Goal: Information Seeking & Learning: Compare options

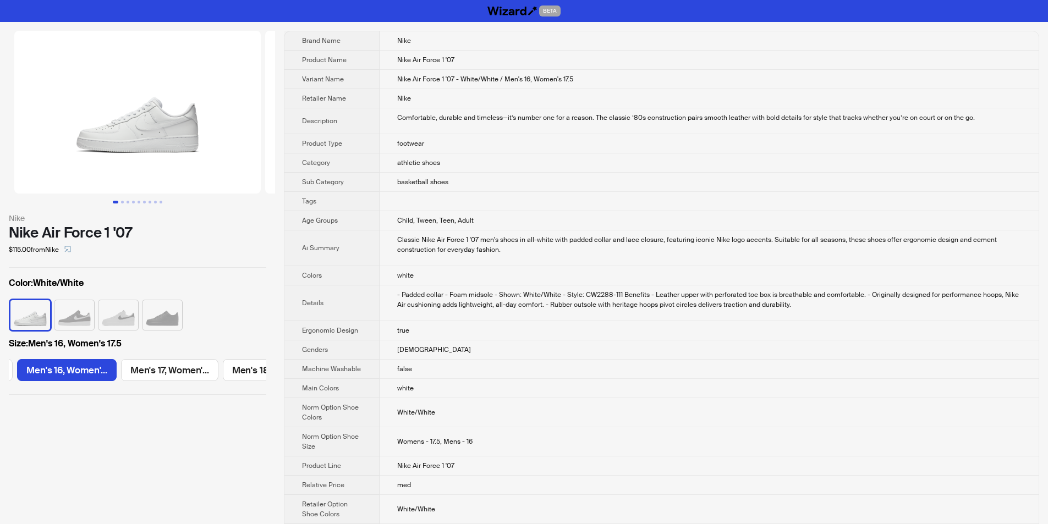
scroll to position [0, 2313]
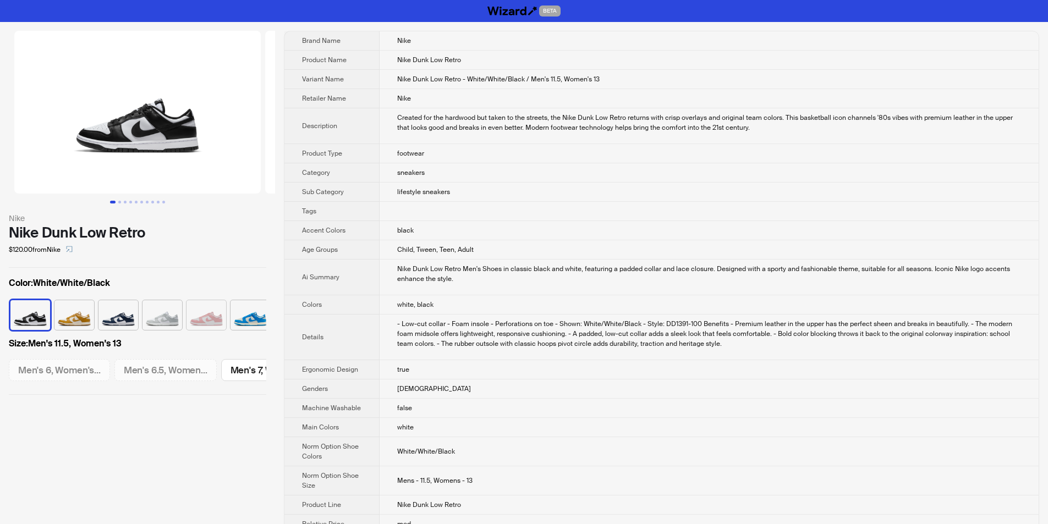
scroll to position [0, 1147]
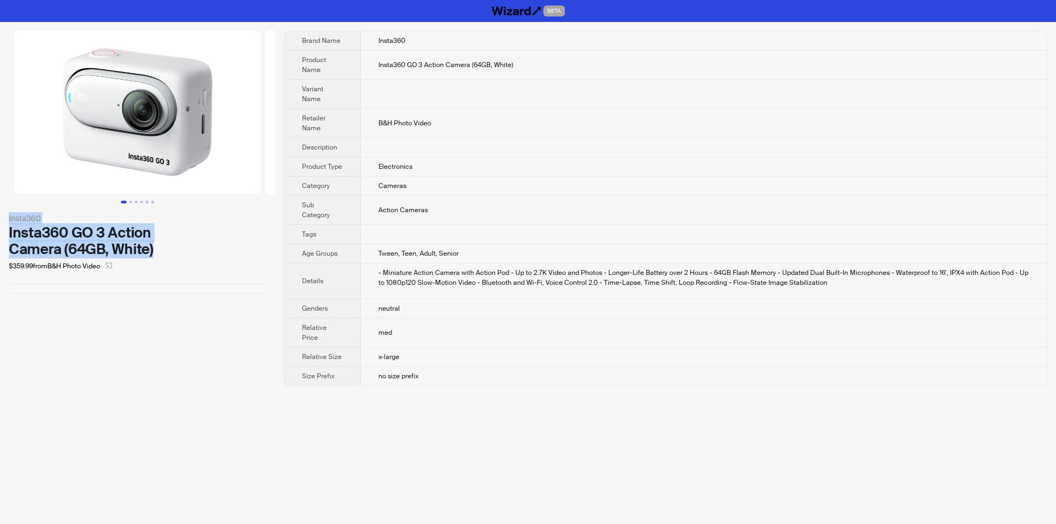
drag, startPoint x: 0, startPoint y: 215, endPoint x: 154, endPoint y: 248, distance: 157.5
click at [154, 248] on div "Insta360 Insta360 GO 3 Action Camera (64GB, White) $359.99 from B&H Photo Video" at bounding box center [137, 162] width 275 height 281
copy div "Insta360 Insta360 GO 3 Action Camera (64GB, White)"
click at [173, 258] on div "$359.99 from B&H Photo Video" at bounding box center [137, 266] width 257 height 18
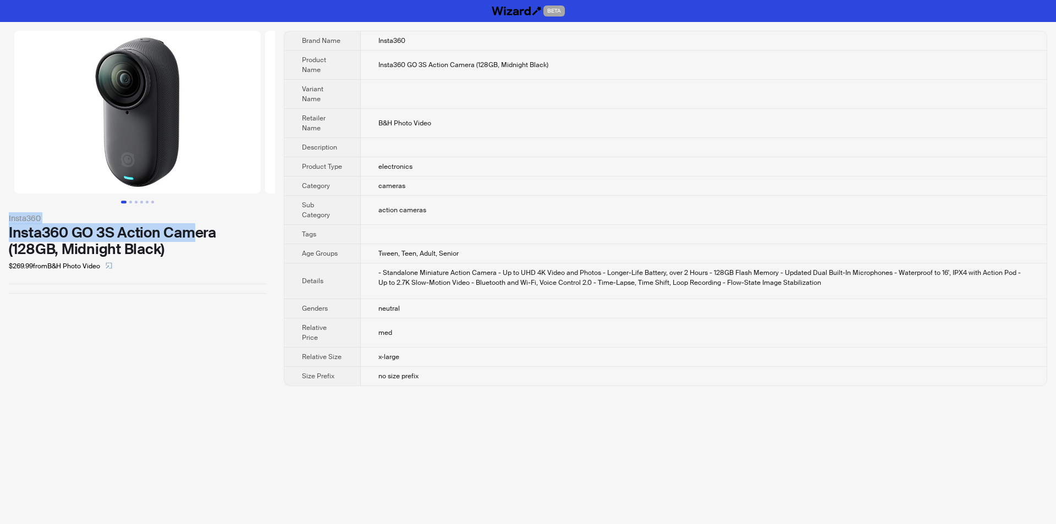
drag, startPoint x: 2, startPoint y: 210, endPoint x: 199, endPoint y: 239, distance: 198.5
click at [199, 239] on div "Insta360 Insta360 GO 3S Action Camera (128GB, Midnight Black) $269.99 from B&H …" at bounding box center [137, 162] width 275 height 281
click at [219, 260] on div "$269.99 from B&H Photo Video" at bounding box center [137, 266] width 257 height 18
drag, startPoint x: 5, startPoint y: 216, endPoint x: 183, endPoint y: 250, distance: 181.3
click at [183, 250] on div "Insta360 Insta360 GO 3S Action Camera (128GB, Midnight Black) $269.99 from B&H …" at bounding box center [137, 162] width 275 height 281
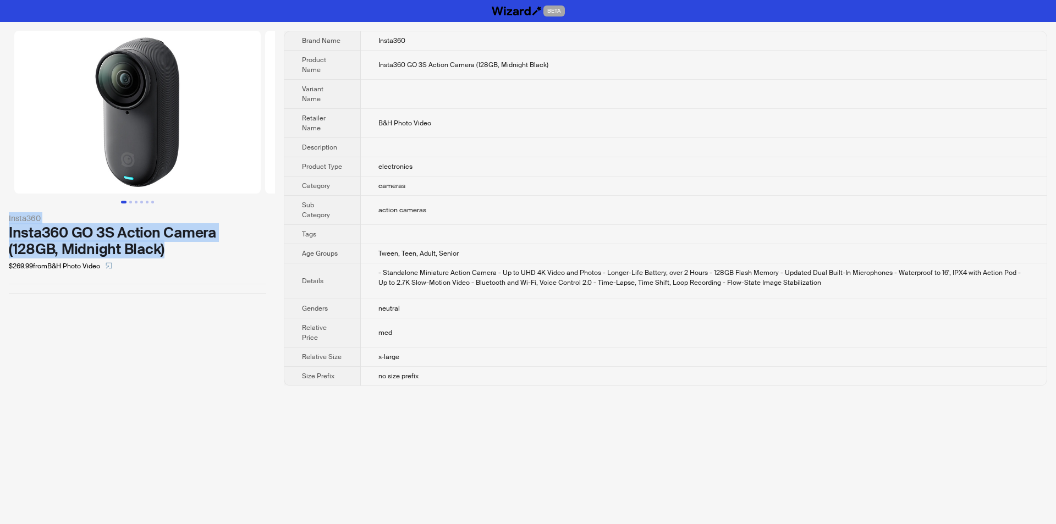
copy div "Insta360 Insta360 GO 3S Action Camera (128GB, Midnight Black)"
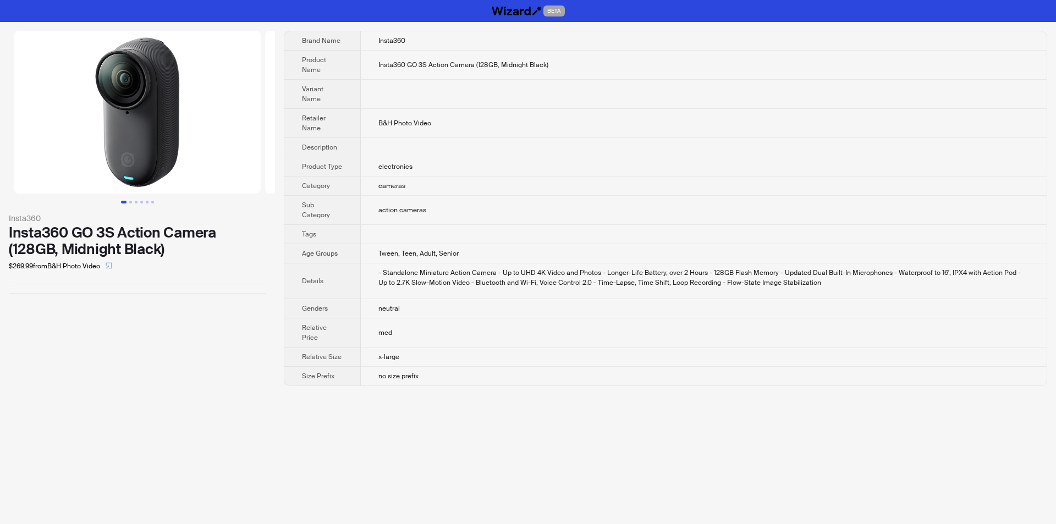
click at [217, 261] on div "$269.99 from B&H Photo Video" at bounding box center [137, 266] width 257 height 18
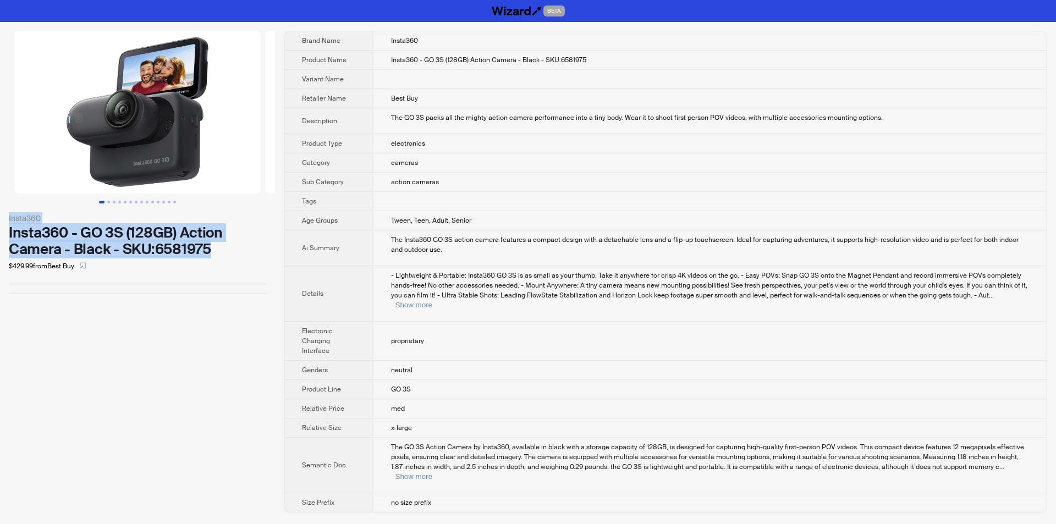
drag, startPoint x: 7, startPoint y: 217, endPoint x: 193, endPoint y: 248, distance: 188.0
click at [234, 248] on div "Insta360 Insta360 - GO 3S (128GB) Action Camera - Black - SKU:6581975 $429.99 f…" at bounding box center [137, 162] width 275 height 281
copy div "Insta360 Insta360 - GO 3S (128GB) Action Camera - Black - SKU:6581975"
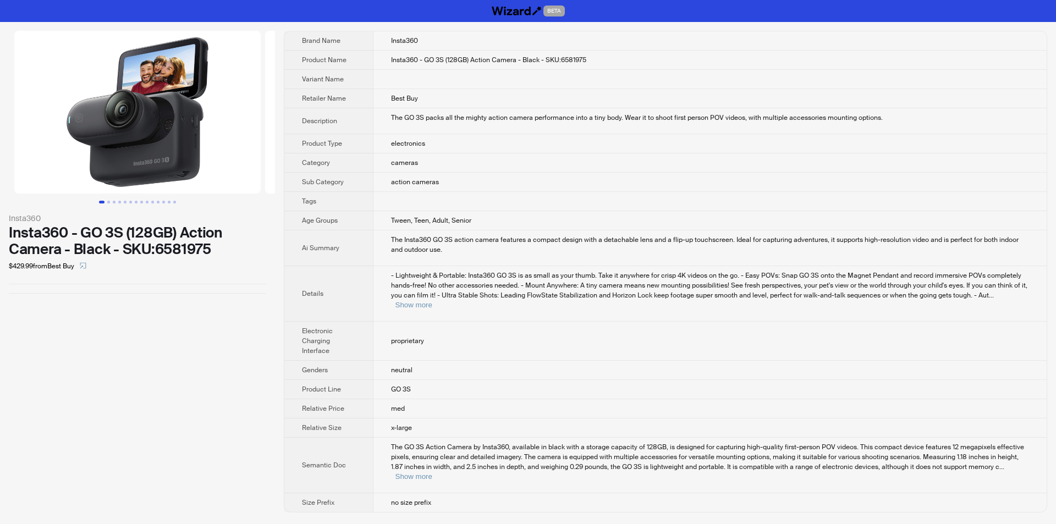
click at [217, 263] on div "$429.99 from Best Buy" at bounding box center [137, 266] width 257 height 18
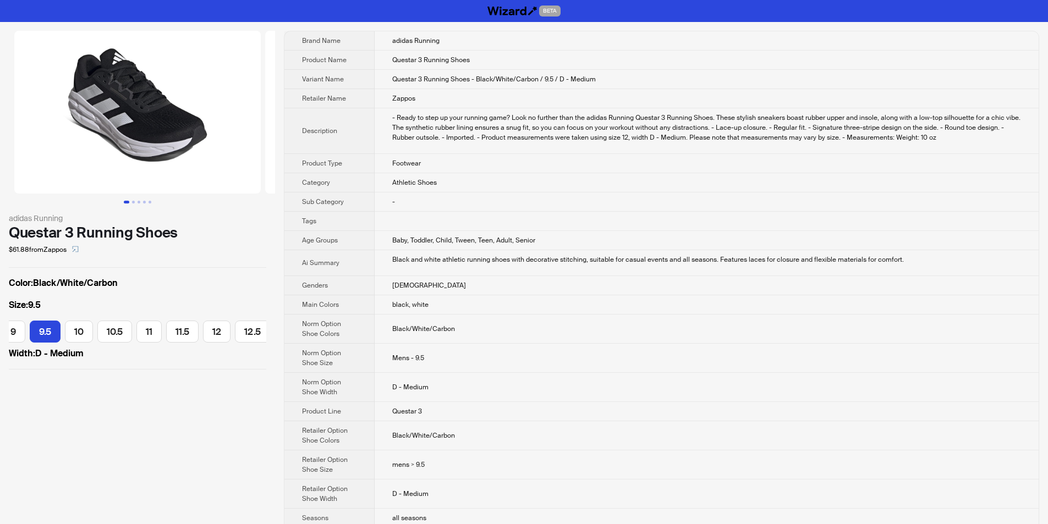
scroll to position [0, 303]
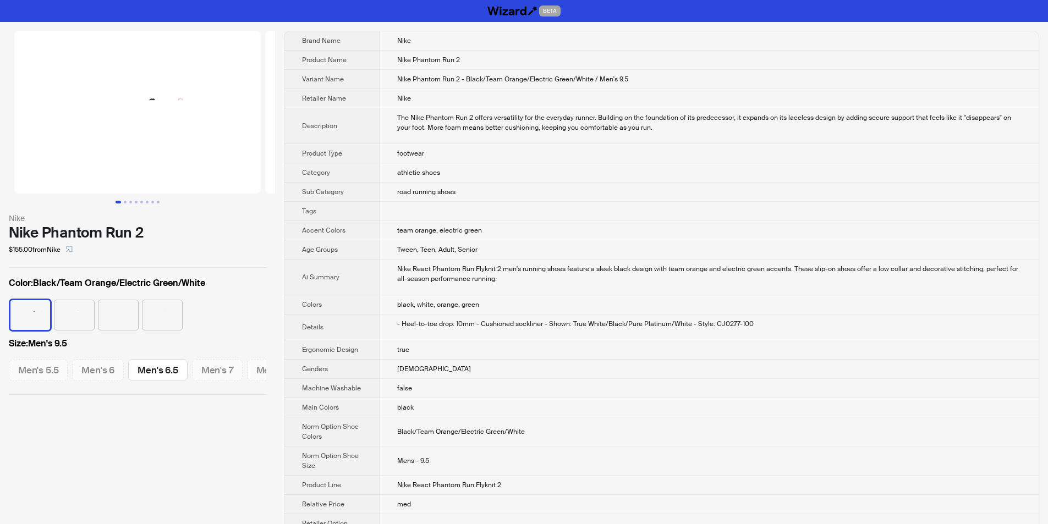
scroll to position [0, 452]
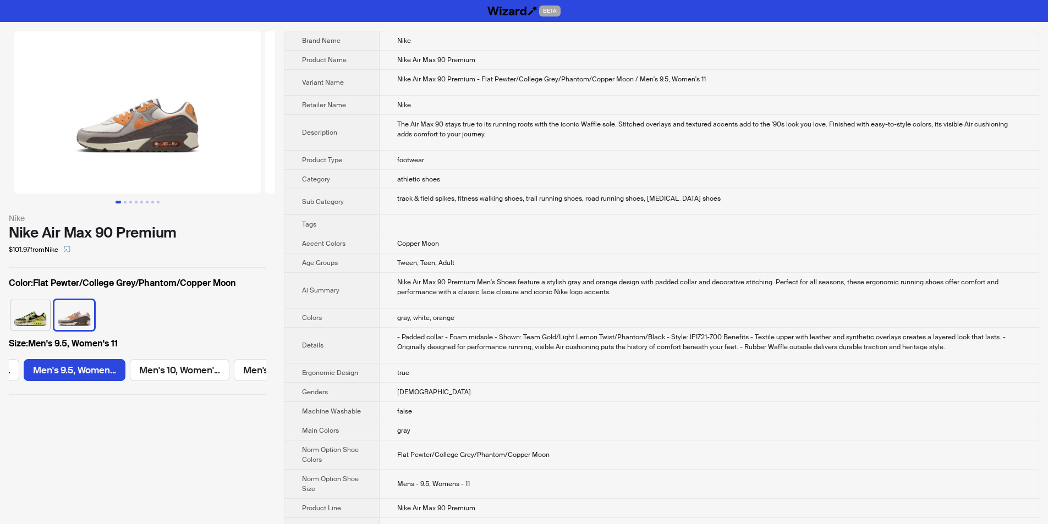
scroll to position [0, 723]
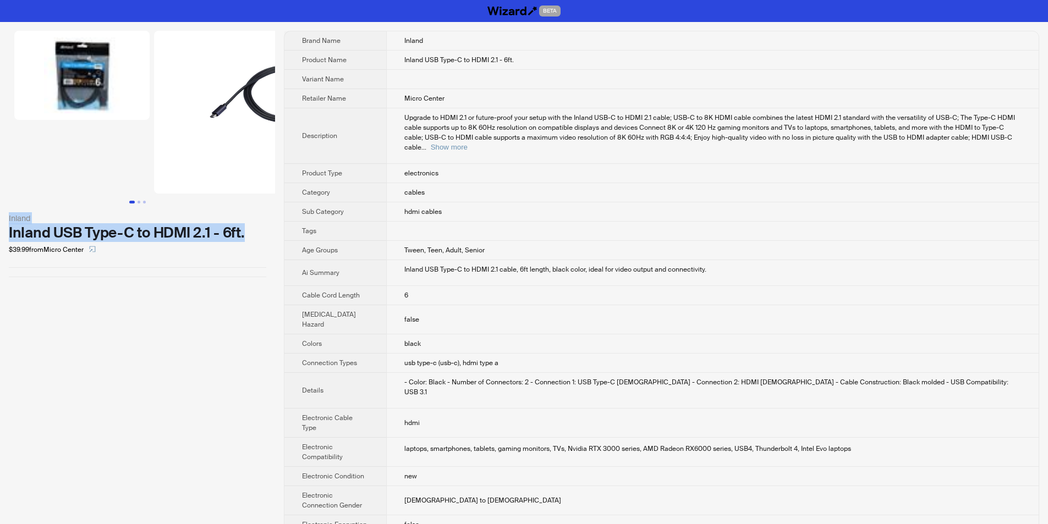
drag, startPoint x: 5, startPoint y: 215, endPoint x: 269, endPoint y: 226, distance: 264.3
click at [269, 226] on div "Inland Inland USB Type-C to HDMI 2.1 - 6ft. $39.99 from Micro Center" at bounding box center [137, 154] width 275 height 264
copy div "Inland Inland USB Type-C to HDMI 2.1 - 6ft."
click at [270, 266] on div "Inland Inland USB Type-C to HDMI 2.1 - 6ft. $39.99 from Micro Center" at bounding box center [137, 154] width 275 height 264
click at [476, 274] on td "Inland USB Type-C to HDMI 2.1 cable, 6ft length, black color, ideal for video o…" at bounding box center [712, 273] width 652 height 26
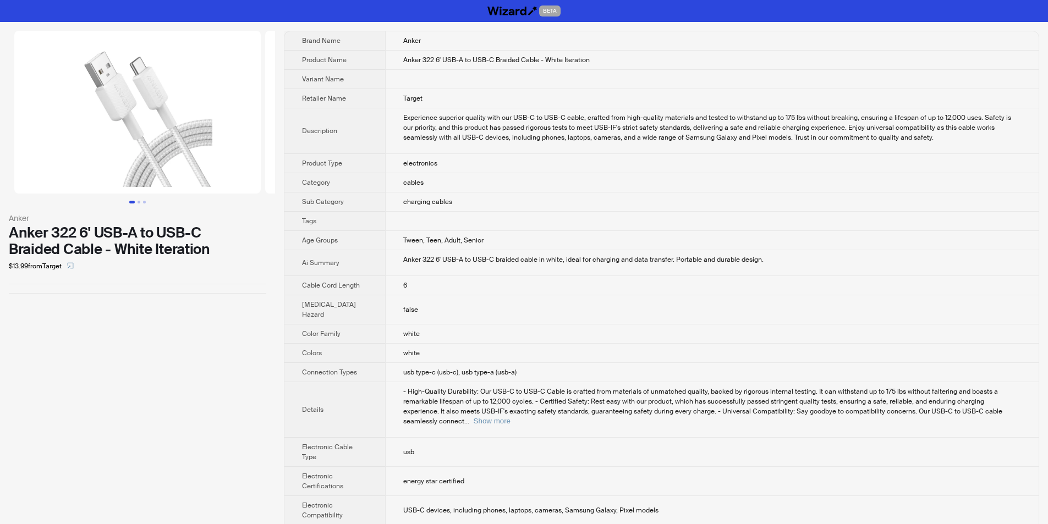
scroll to position [542, 0]
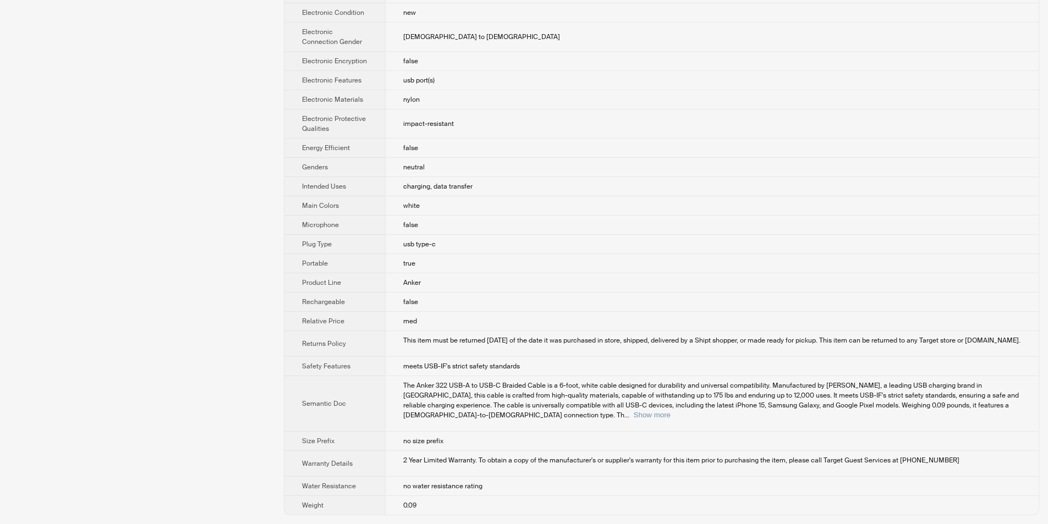
click at [543, 312] on td "false" at bounding box center [711, 302] width 653 height 19
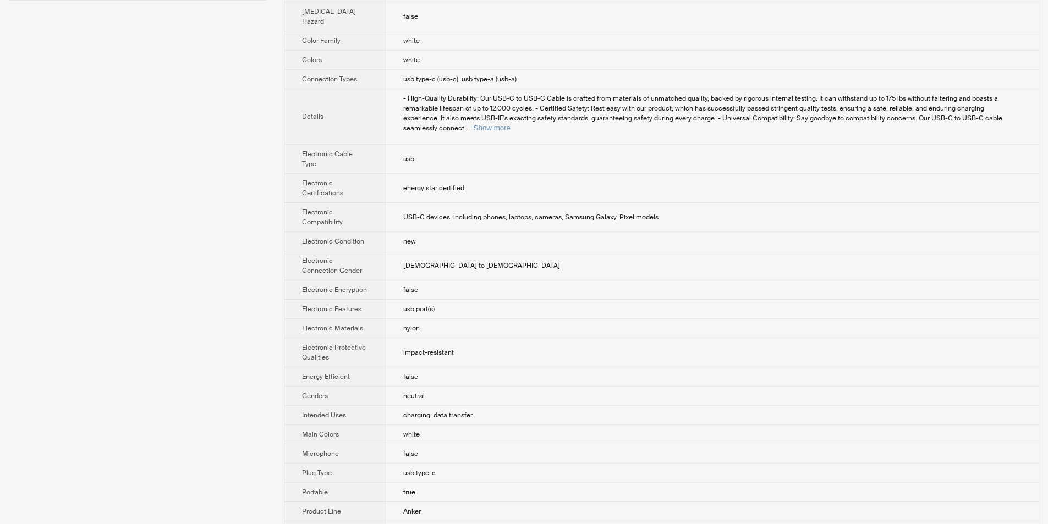
scroll to position [102, 0]
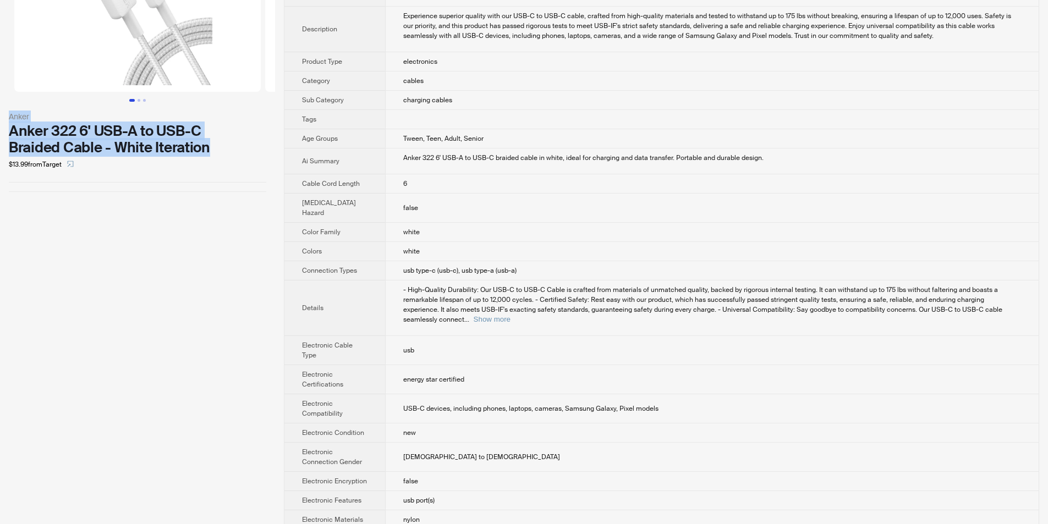
drag, startPoint x: 0, startPoint y: 111, endPoint x: 153, endPoint y: 139, distance: 156.0
click at [258, 149] on div "[PERSON_NAME] 322 6' USB-A to USB-C Braided Cable - White Iteration $13.99 from…" at bounding box center [137, 60] width 275 height 281
copy div "Anker Anker 322 6' USB-A to USB-C Braided Cable - White Iteration"
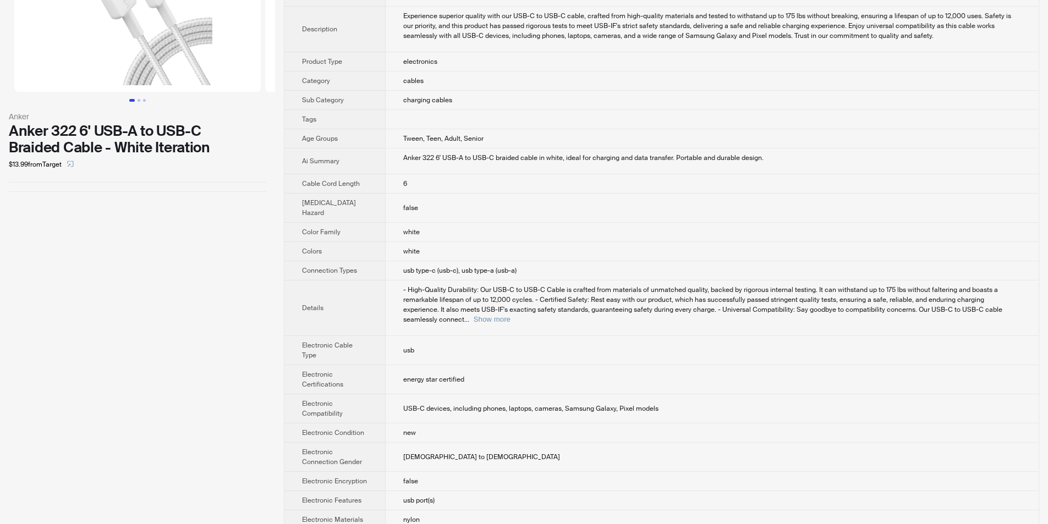
click at [201, 209] on div "Anker Anker 322 6' USB-A to USB-C Braided Cable - White Iteration $13.99 from T…" at bounding box center [137, 432] width 275 height 1024
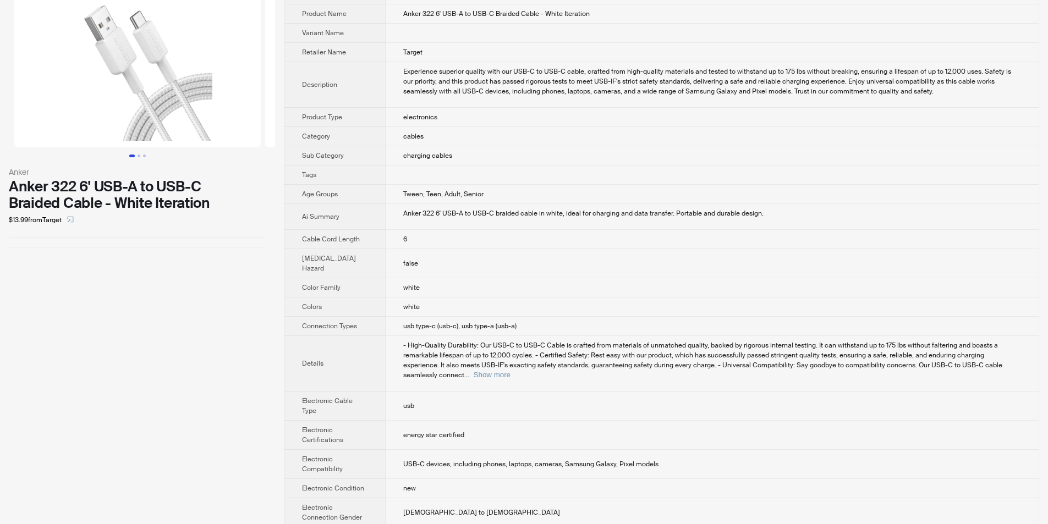
scroll to position [0, 0]
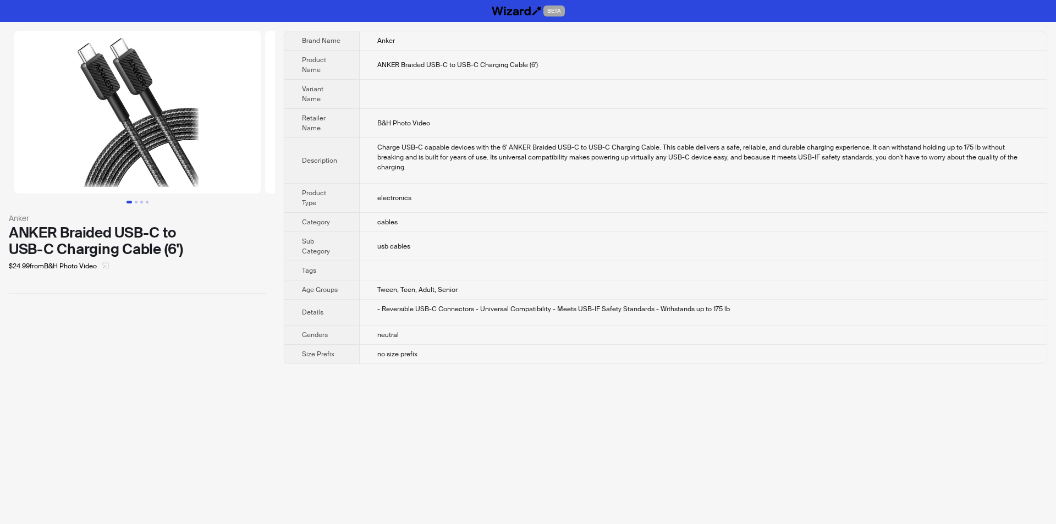
click at [109, 266] on icon "select" at bounding box center [105, 265] width 7 height 7
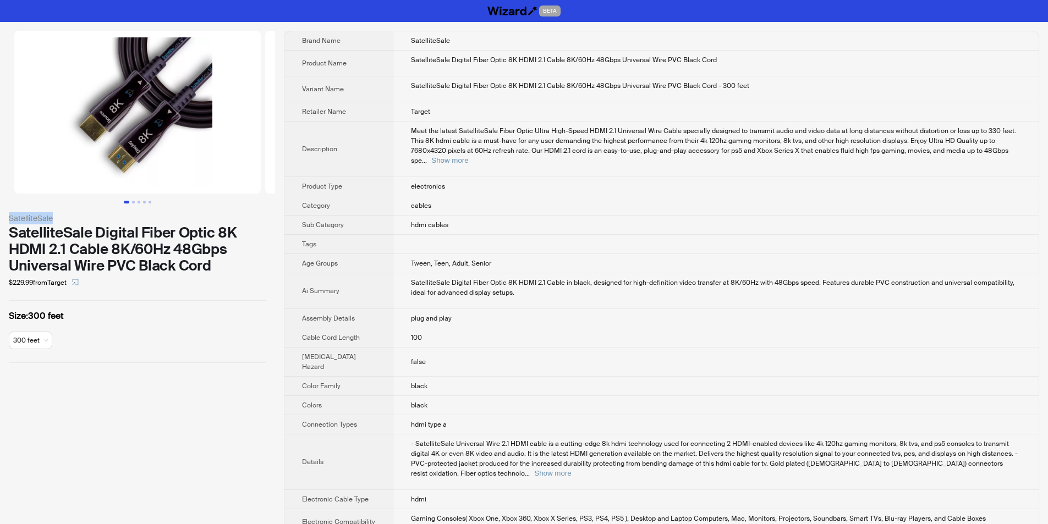
drag, startPoint x: 2, startPoint y: 210, endPoint x: 70, endPoint y: 221, distance: 69.0
click at [70, 221] on div "SatelliteSale SatelliteSale Digital Fiber Optic 8K HDMI 2.1 Cable 8K/60Hz 48Gbp…" at bounding box center [137, 197] width 275 height 350
copy div "SatelliteSale"
click at [372, 153] on th "Description" at bounding box center [338, 150] width 109 height 56
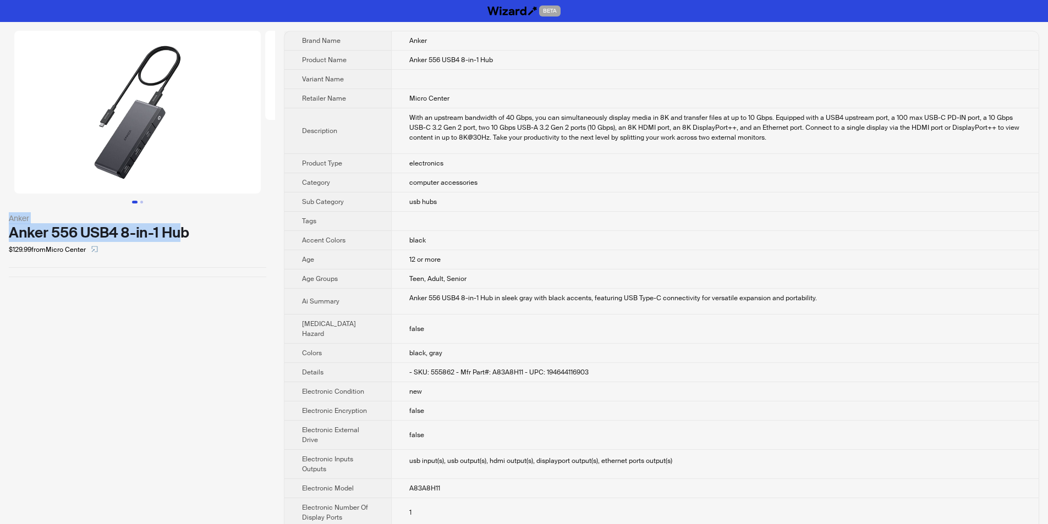
drag, startPoint x: 9, startPoint y: 217, endPoint x: 178, endPoint y: 230, distance: 169.9
click at [178, 230] on div "Anker Anker 556 USB4 8-in-1 Hub $129.99 from Micro Center" at bounding box center [137, 154] width 275 height 264
click at [184, 230] on div "Anker 556 USB4 8-in-1 Hub" at bounding box center [137, 232] width 257 height 17
drag, startPoint x: 191, startPoint y: 229, endPoint x: 0, endPoint y: 218, distance: 191.7
click at [0, 218] on div "Anker Anker 556 USB4 8-in-1 Hub $129.99 from Micro Center" at bounding box center [137, 154] width 275 height 264
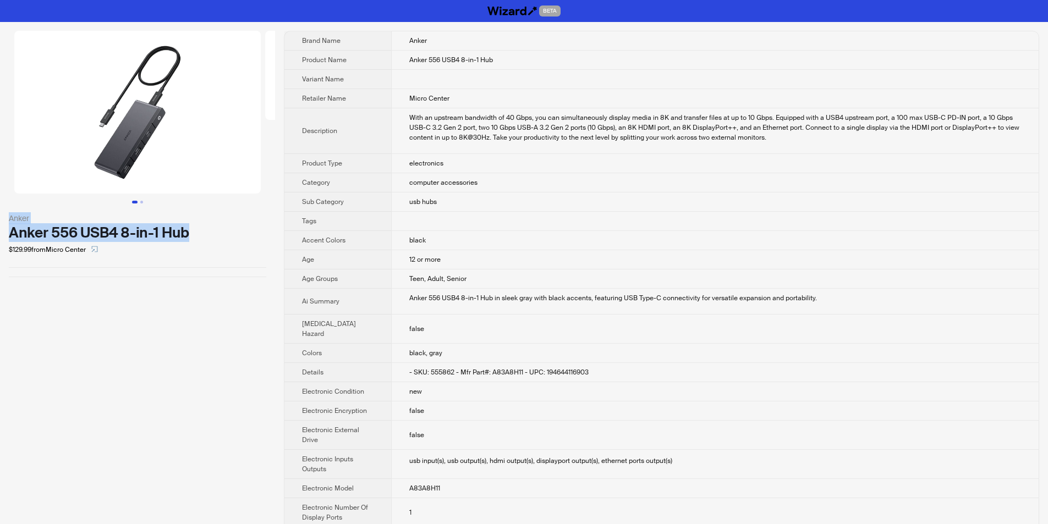
copy div "Anker Anker 556 USB4 8-in-1 Hub"
click at [226, 292] on div "Anker Anker 556 USB4 8-in-1 Hub $129.99 from Micro Center" at bounding box center [137, 470] width 275 height 897
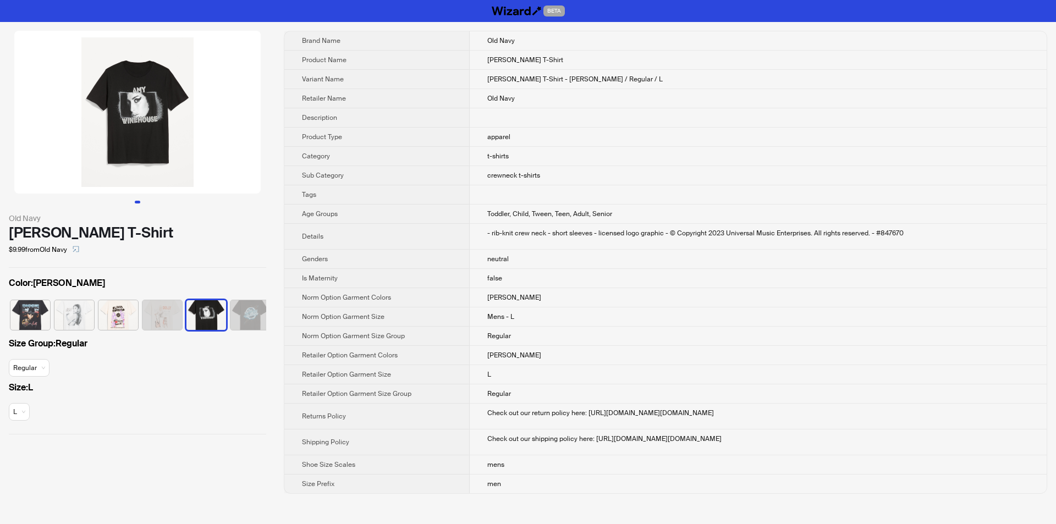
scroll to position [0, 7]
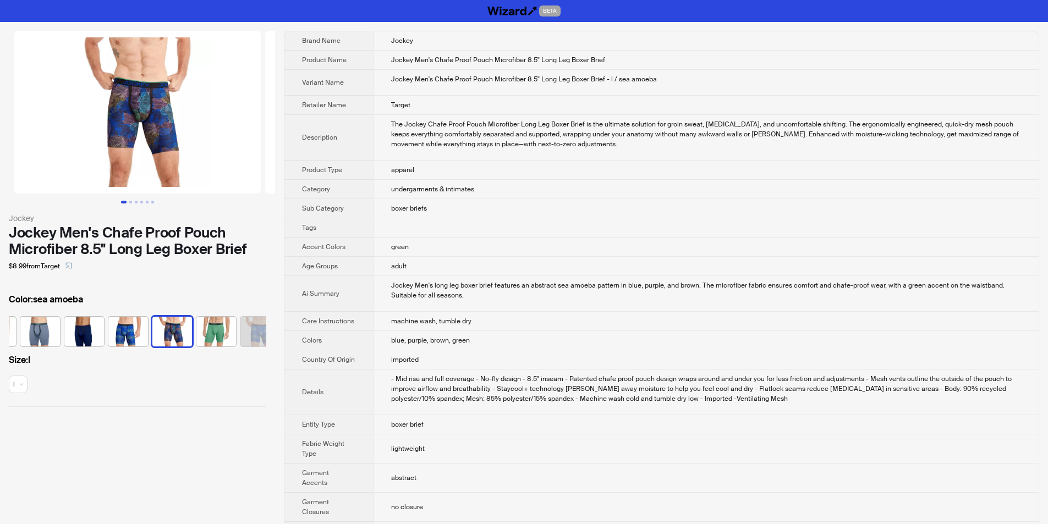
scroll to position [0, 95]
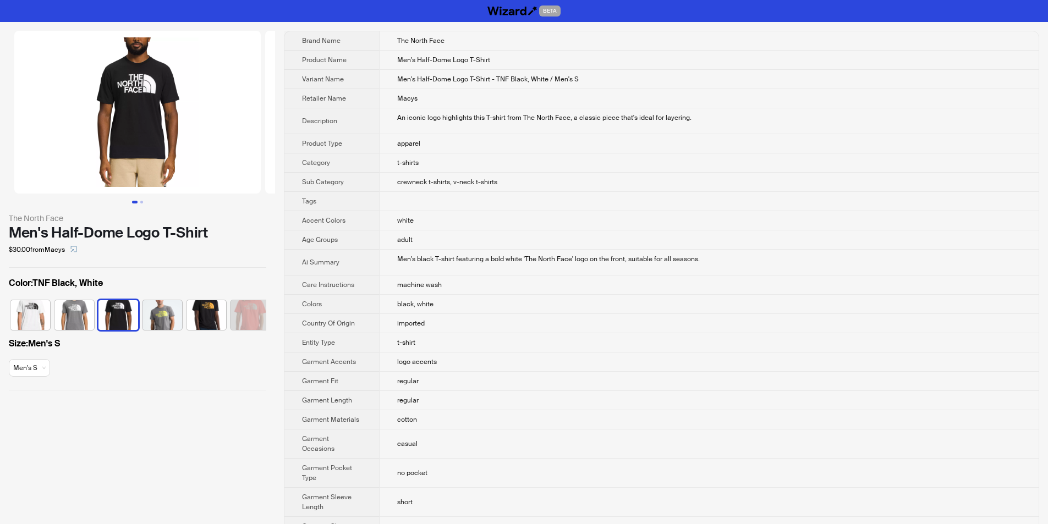
scroll to position [0, 7]
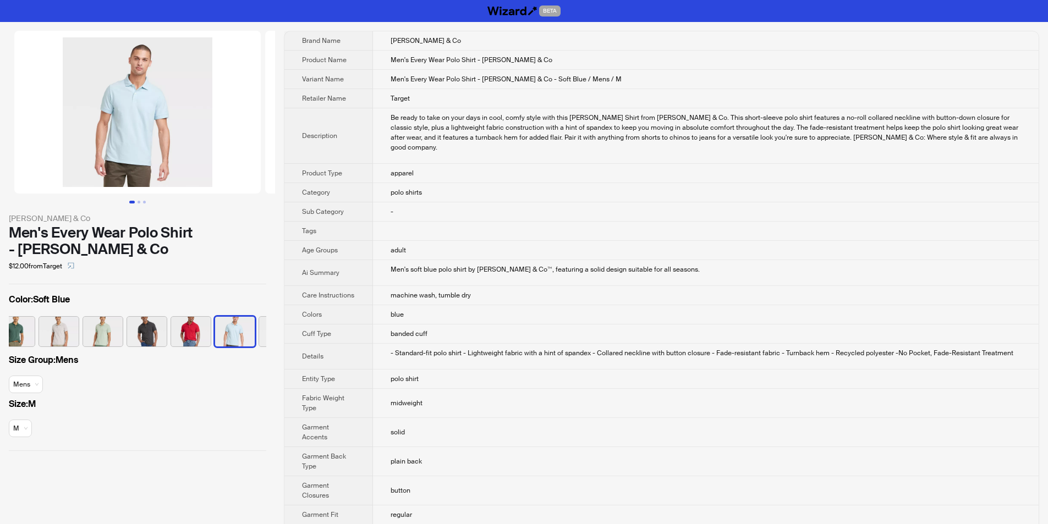
scroll to position [0, 183]
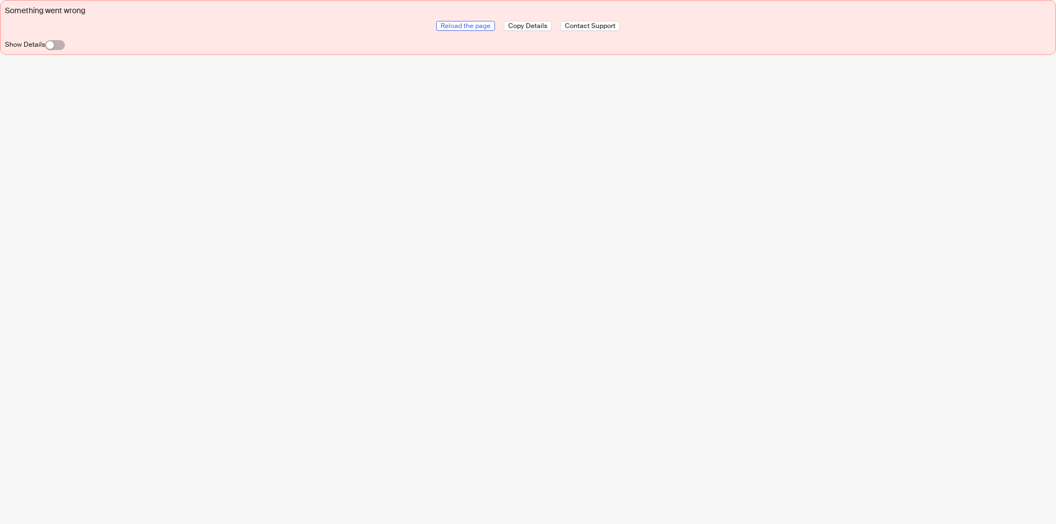
click at [475, 25] on span "Reload the page" at bounding box center [466, 25] width 50 height 9
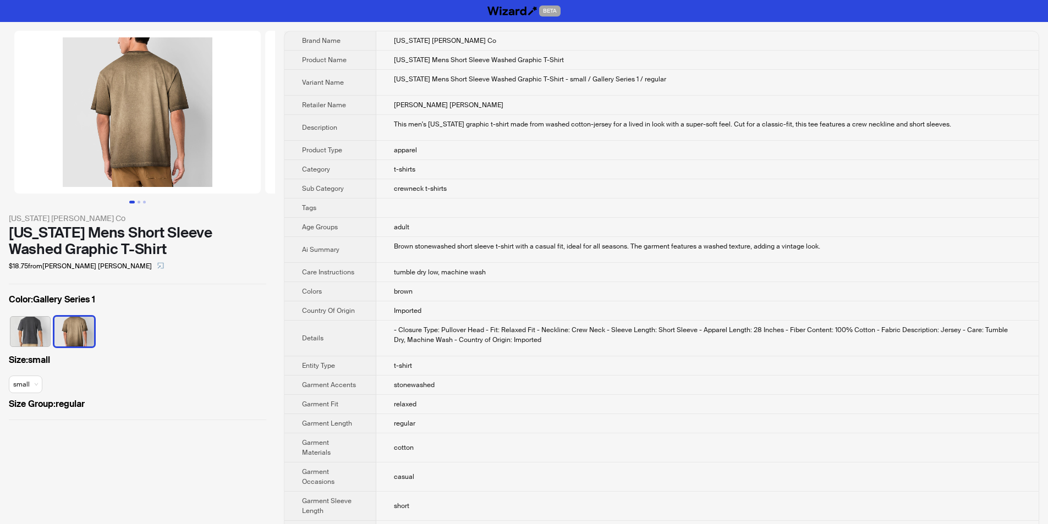
click at [534, 226] on td "adult" at bounding box center [707, 227] width 662 height 19
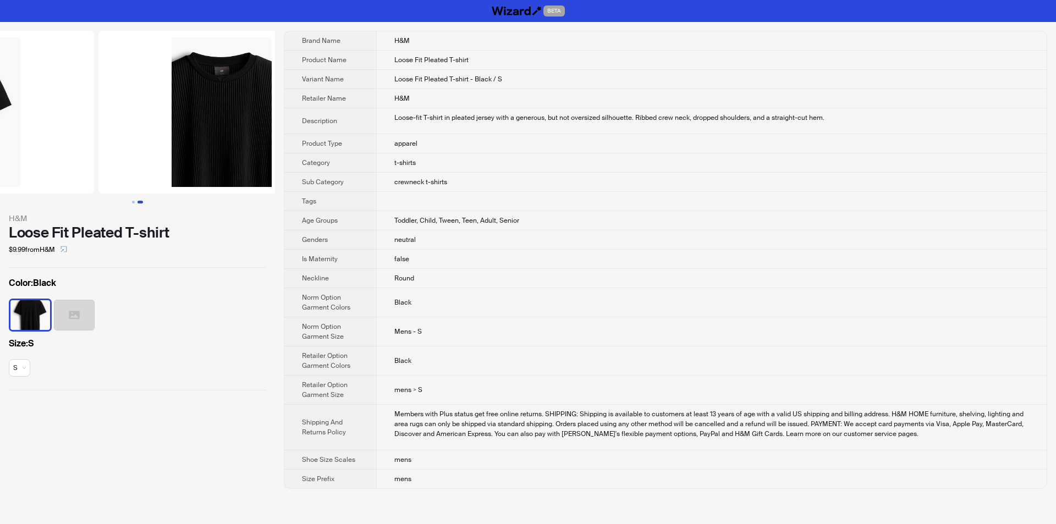
drag, startPoint x: 168, startPoint y: 158, endPoint x: 31, endPoint y: 161, distance: 136.4
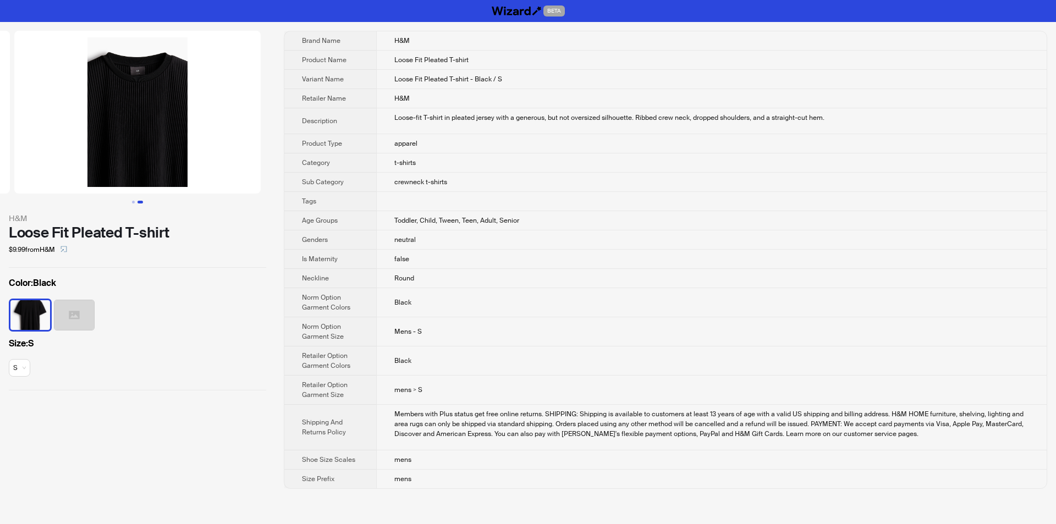
drag, startPoint x: 197, startPoint y: 153, endPoint x: 42, endPoint y: 166, distance: 156.1
click at [43, 166] on img at bounding box center [137, 112] width 246 height 163
drag, startPoint x: 157, startPoint y: 164, endPoint x: 89, endPoint y: 168, distance: 68.3
click at [92, 168] on img at bounding box center [137, 112] width 246 height 163
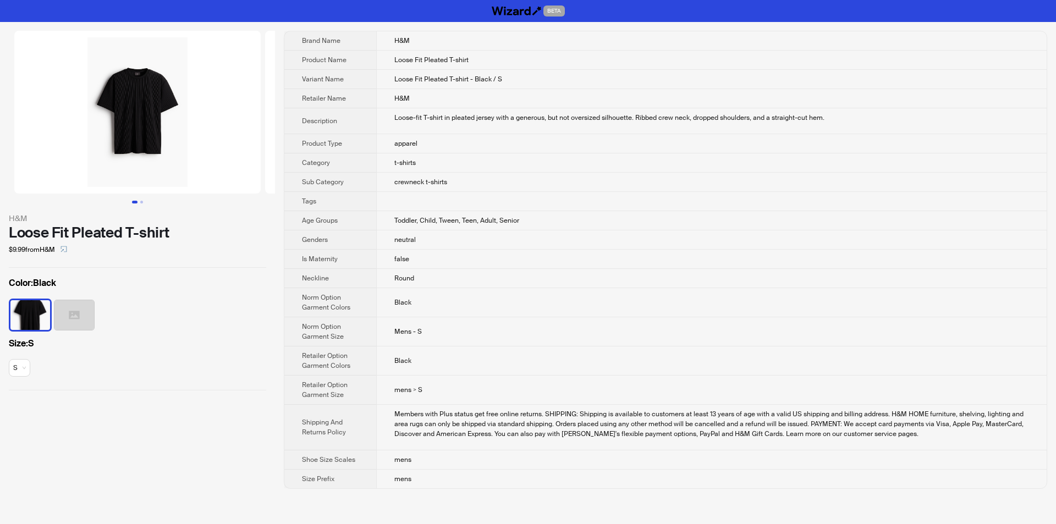
drag, startPoint x: 77, startPoint y: 161, endPoint x: 255, endPoint y: 177, distance: 178.4
click at [253, 177] on ul at bounding box center [137, 112] width 275 height 163
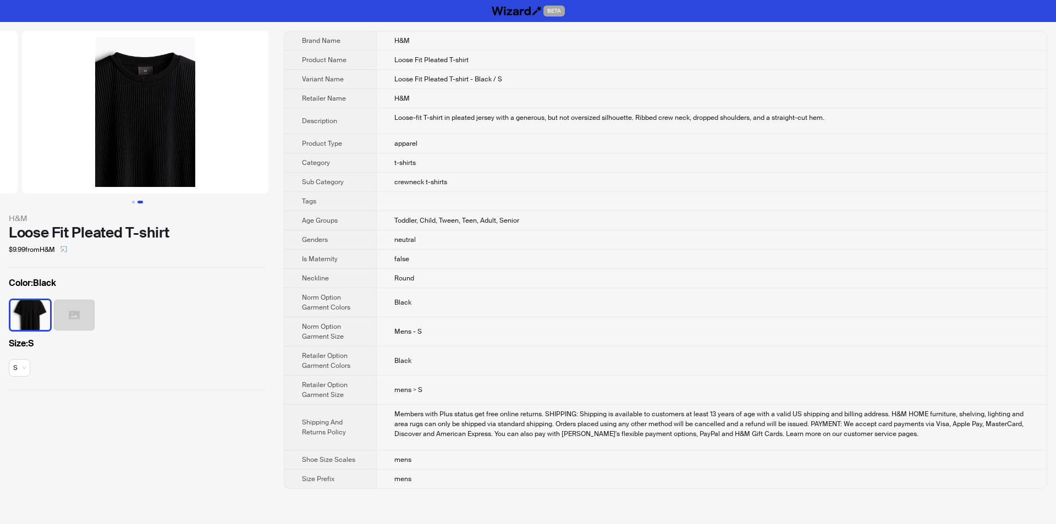
drag, startPoint x: 161, startPoint y: 144, endPoint x: 0, endPoint y: 159, distance: 161.9
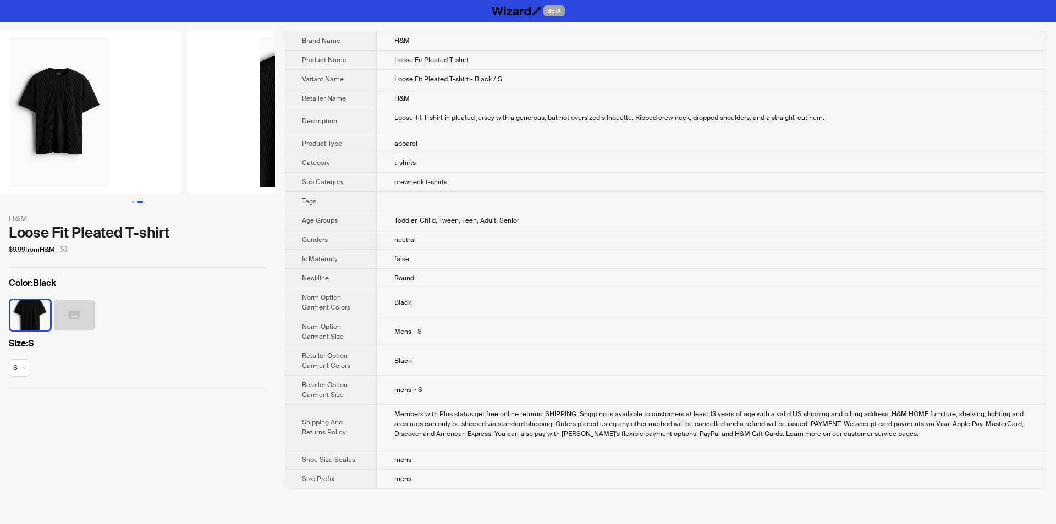
scroll to position [0, 45]
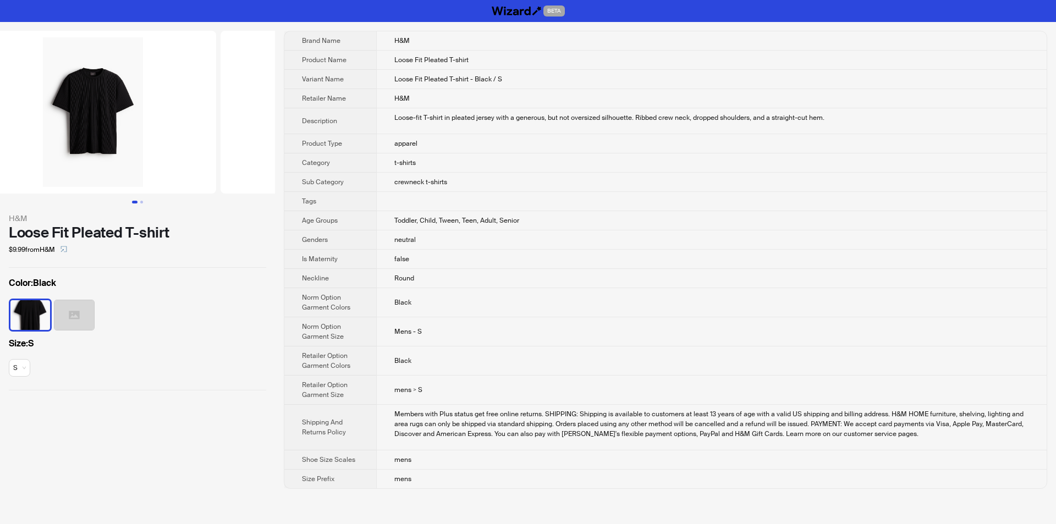
drag, startPoint x: 54, startPoint y: 167, endPoint x: 207, endPoint y: 176, distance: 152.6
click at [201, 176] on ul at bounding box center [137, 112] width 275 height 163
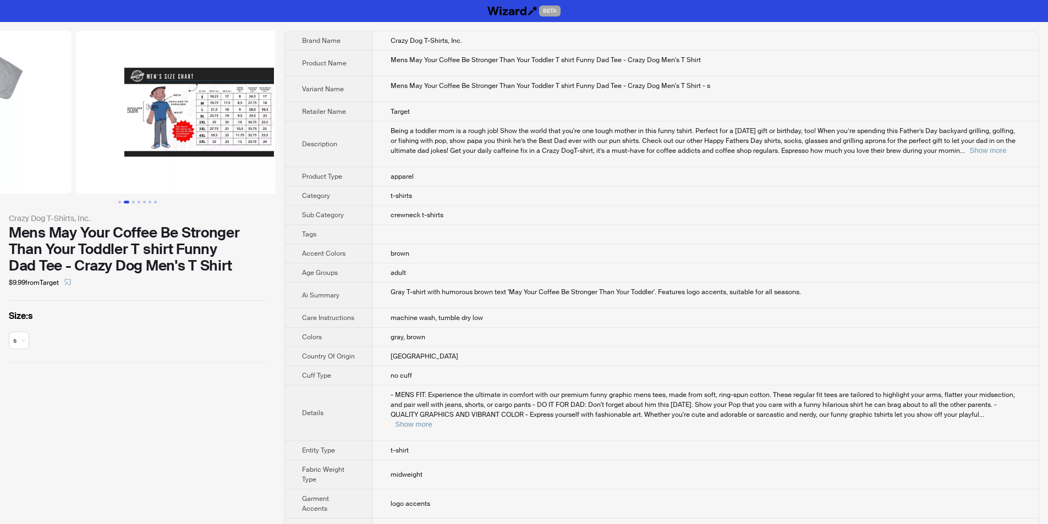
drag, startPoint x: 213, startPoint y: 137, endPoint x: 83, endPoint y: 157, distance: 131.9
click at [83, 157] on ul at bounding box center [137, 112] width 275 height 163
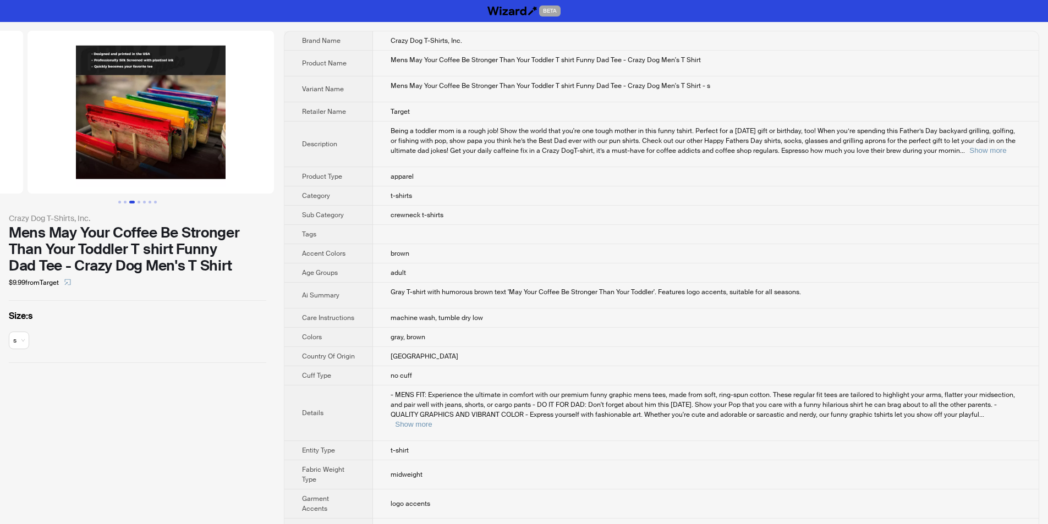
drag, startPoint x: 129, startPoint y: 156, endPoint x: 16, endPoint y: 167, distance: 113.8
click at [16, 167] on ul at bounding box center [137, 112] width 275 height 163
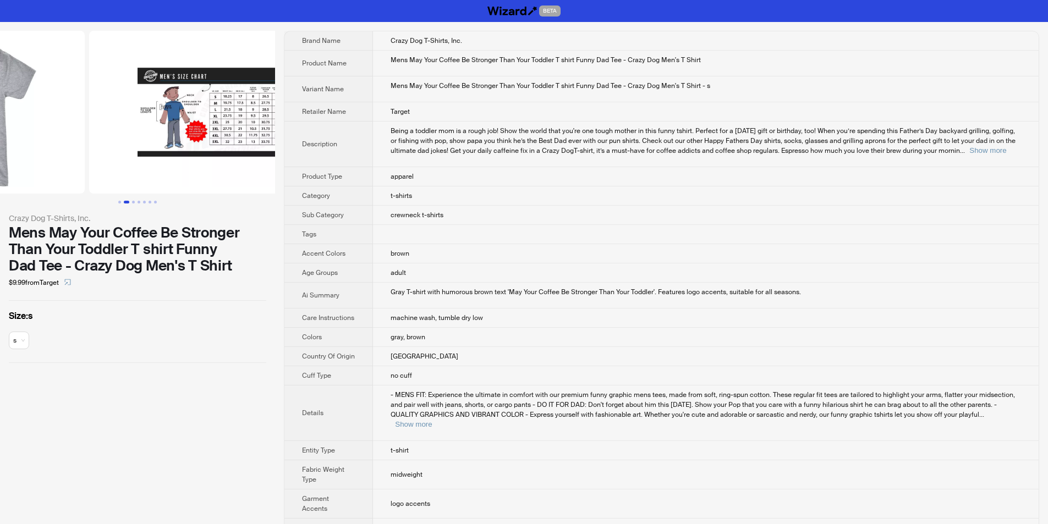
drag, startPoint x: 161, startPoint y: 147, endPoint x: 435, endPoint y: 157, distance: 273.6
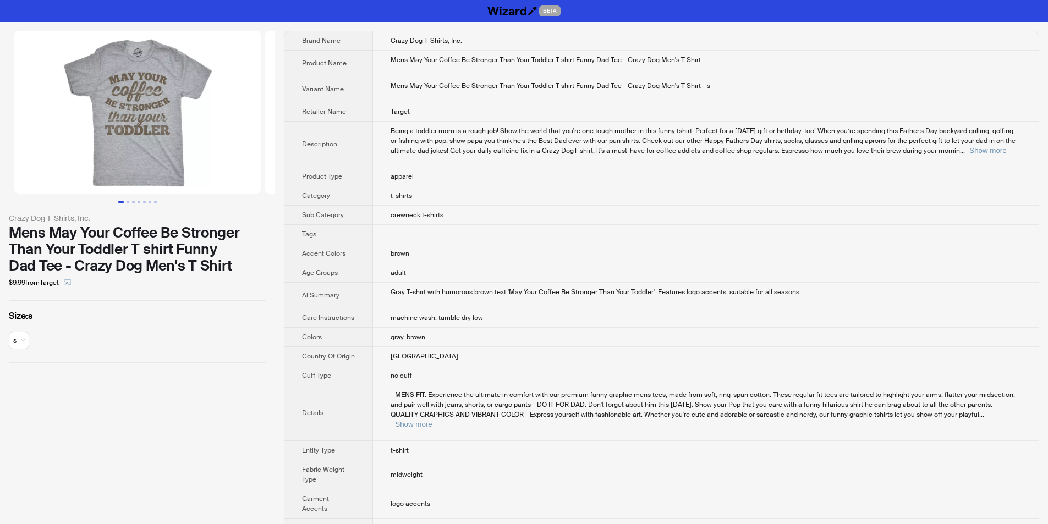
drag, startPoint x: 53, startPoint y: 124, endPoint x: 319, endPoint y: 105, distance: 266.4
click at [265, 119] on li at bounding box center [388, 112] width 251 height 163
